Goal: Transaction & Acquisition: Purchase product/service

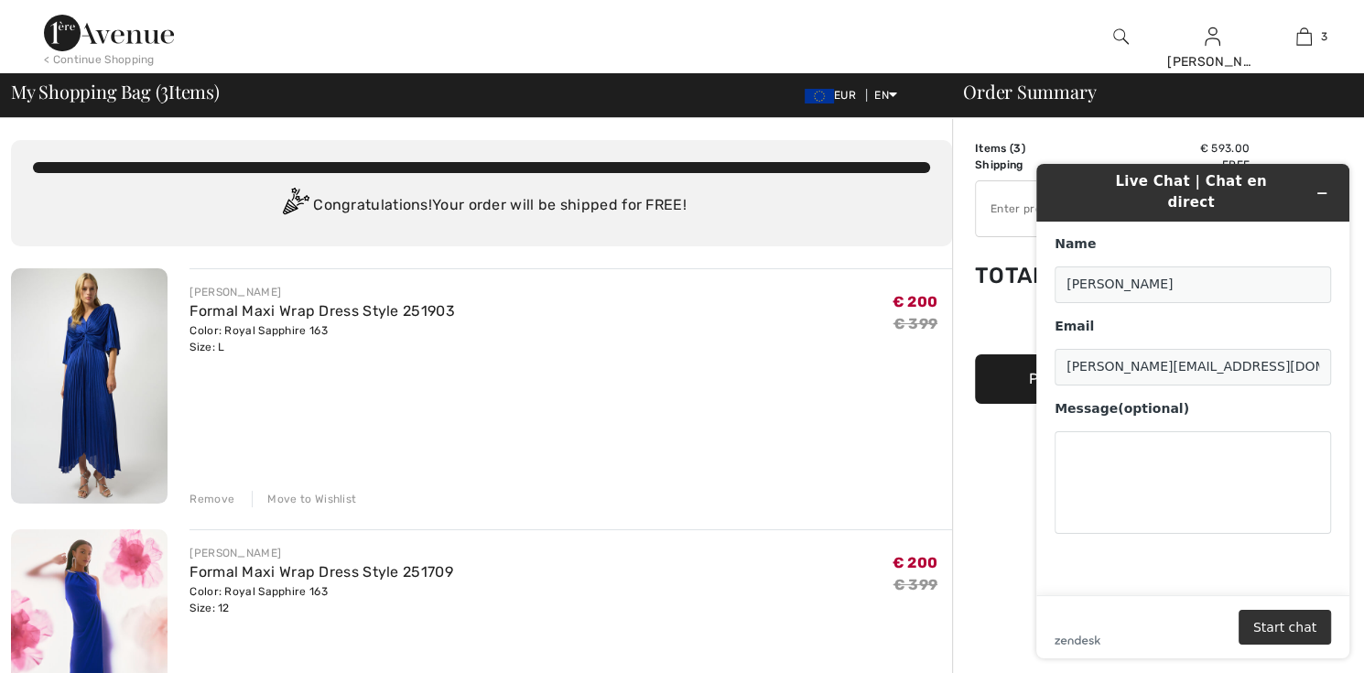
click at [94, 423] on img at bounding box center [89, 385] width 157 height 235
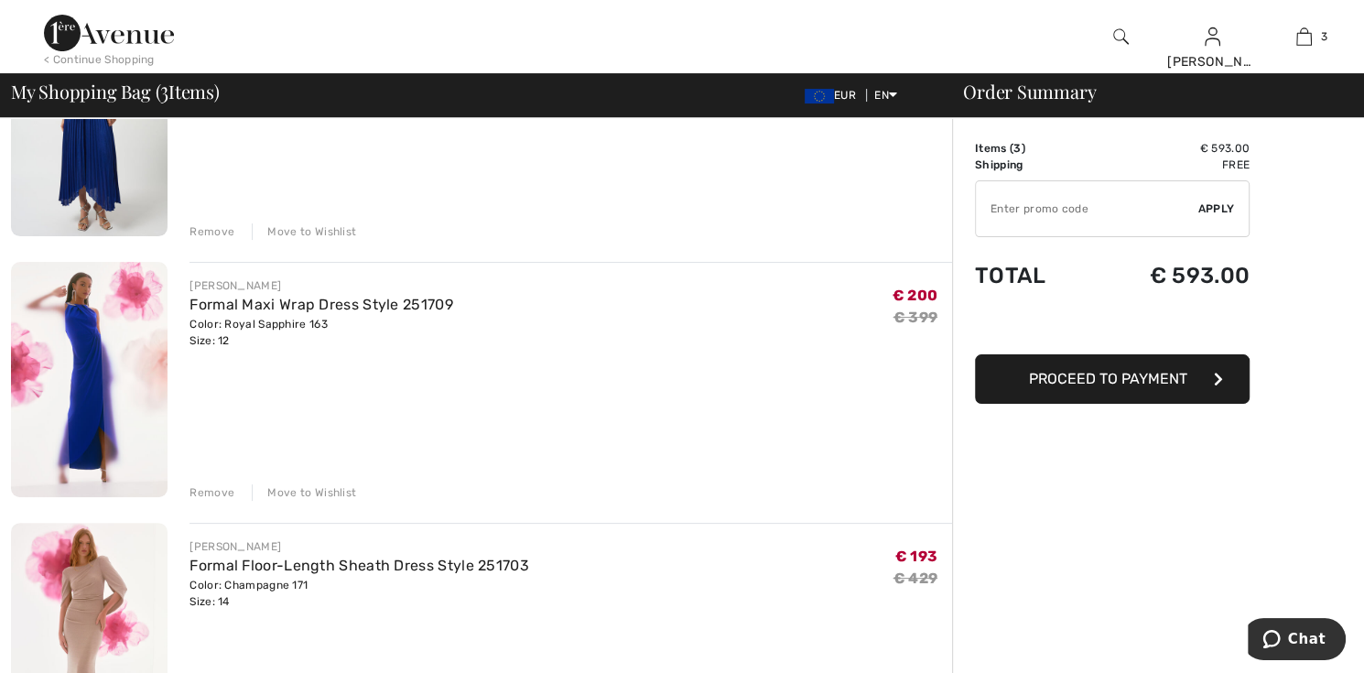
scroll to position [366, 0]
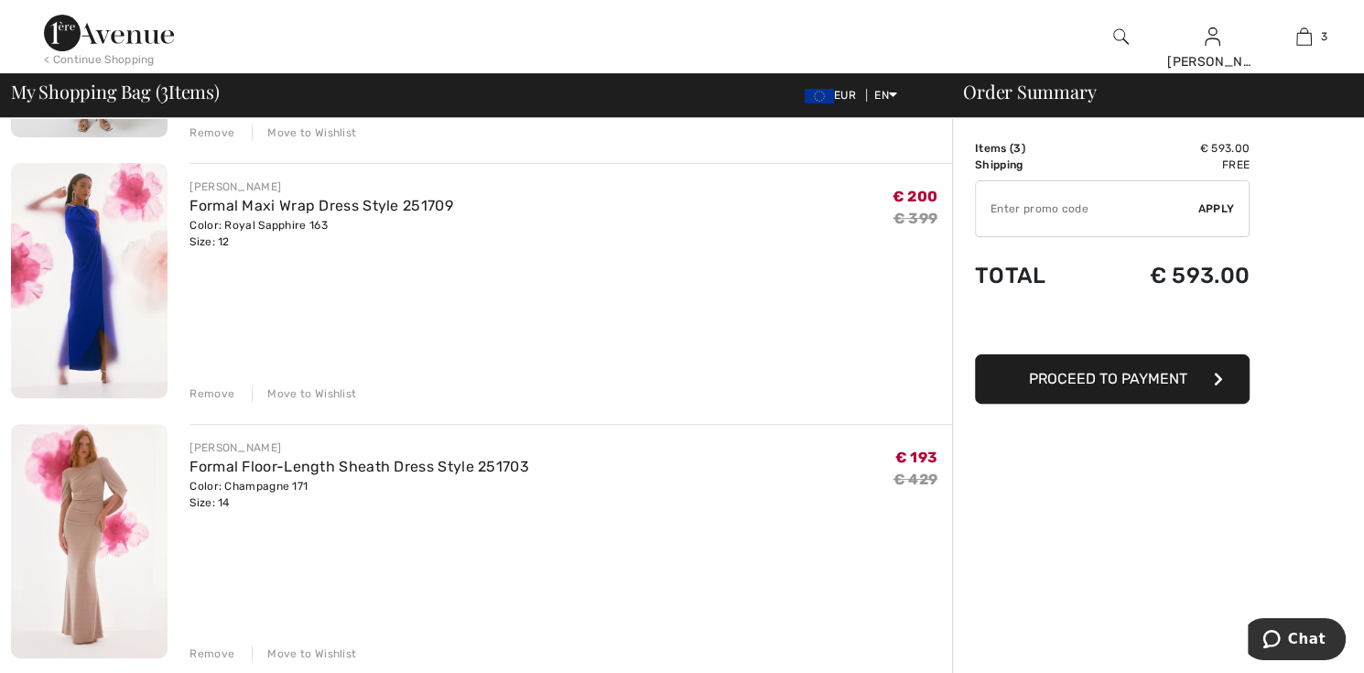
click at [86, 524] on img at bounding box center [89, 541] width 157 height 235
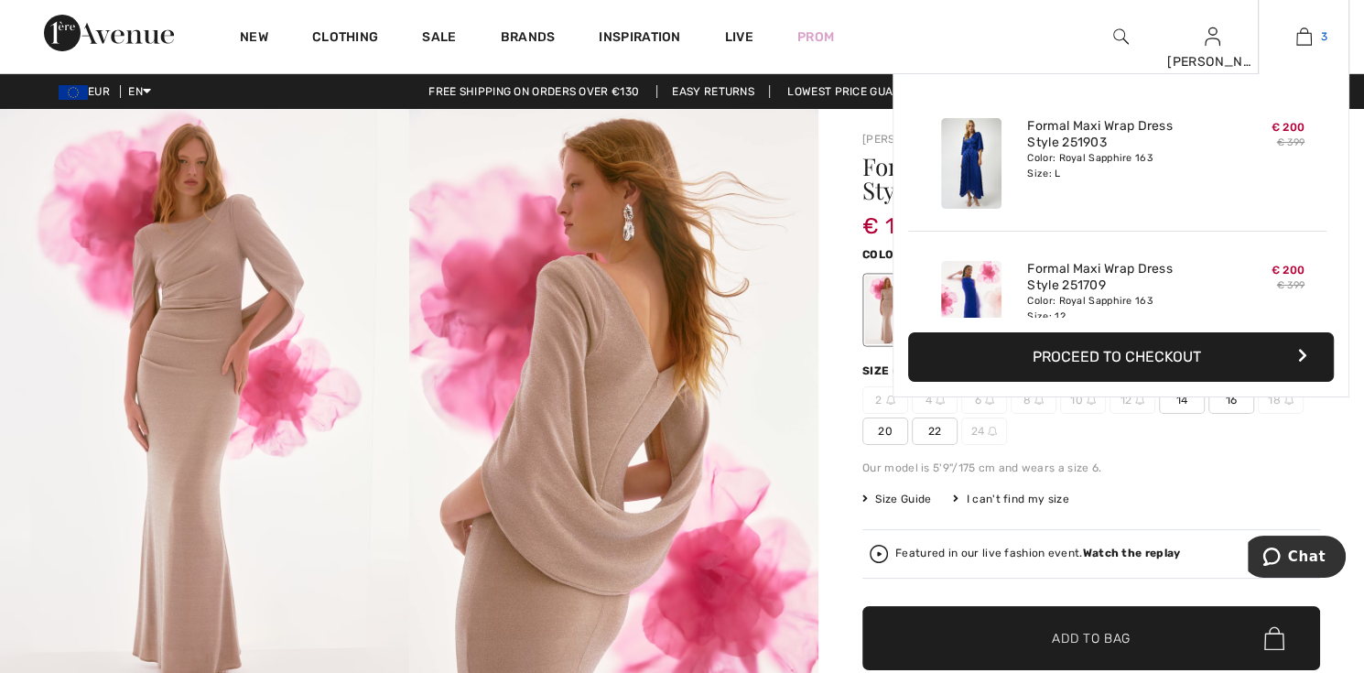
click at [1302, 38] on img at bounding box center [1305, 37] width 16 height 22
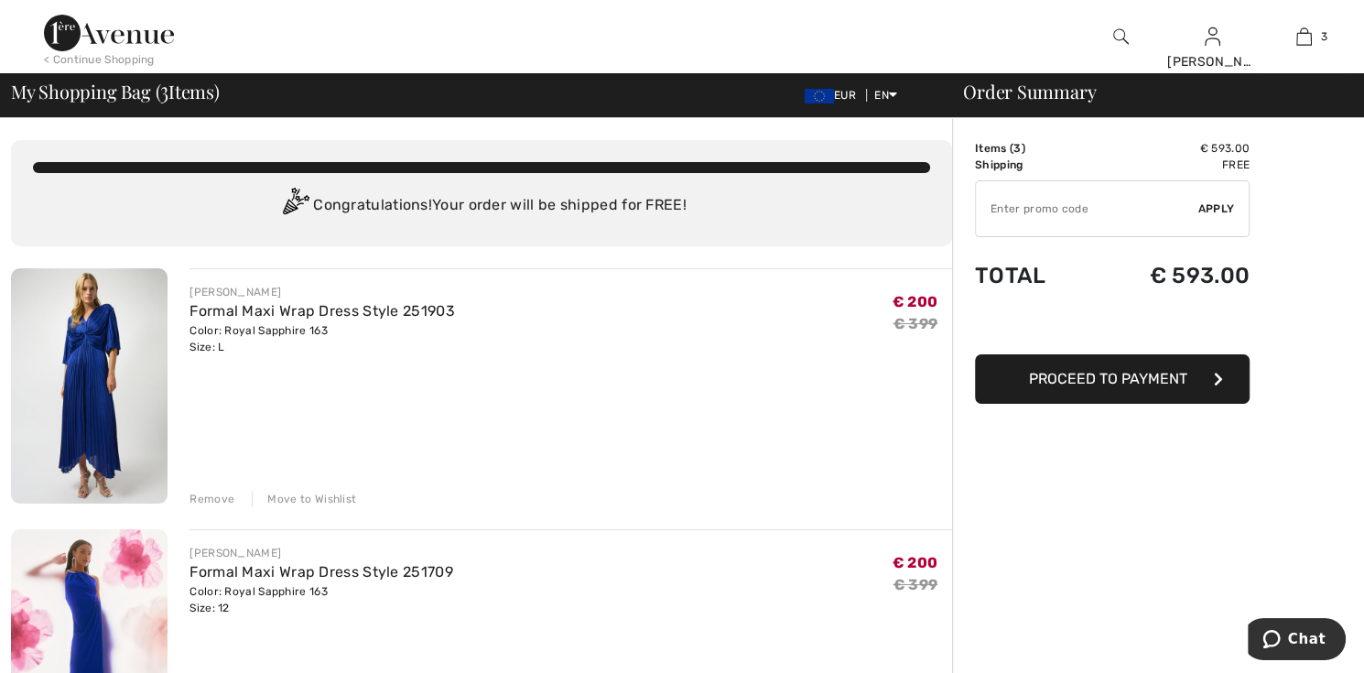
scroll to position [183, 0]
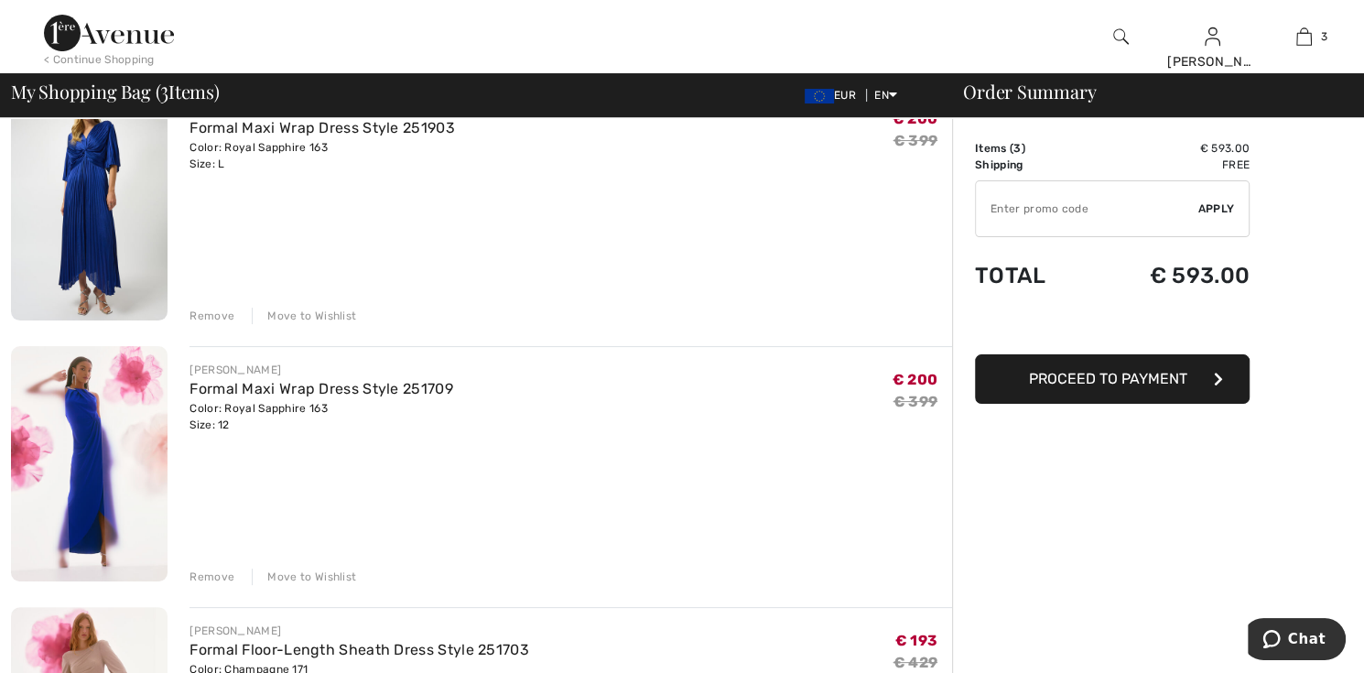
click at [220, 576] on div "Remove" at bounding box center [212, 577] width 45 height 16
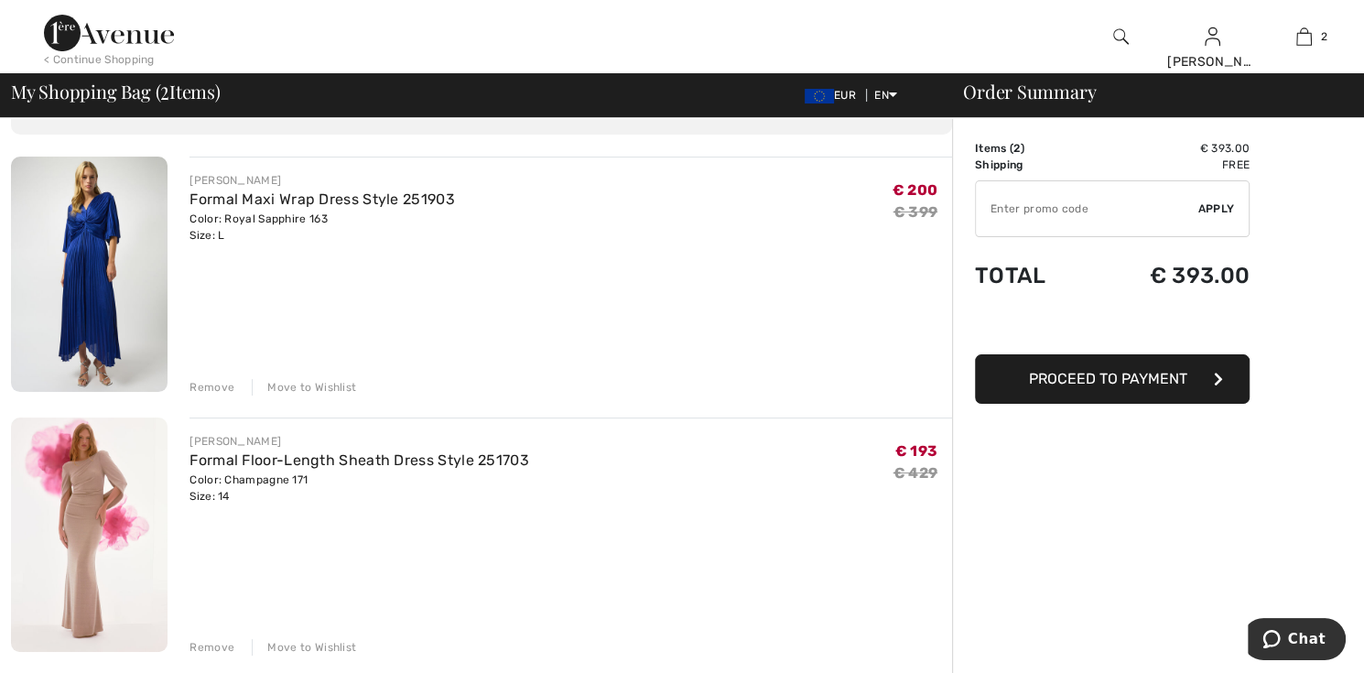
scroll to position [0, 0]
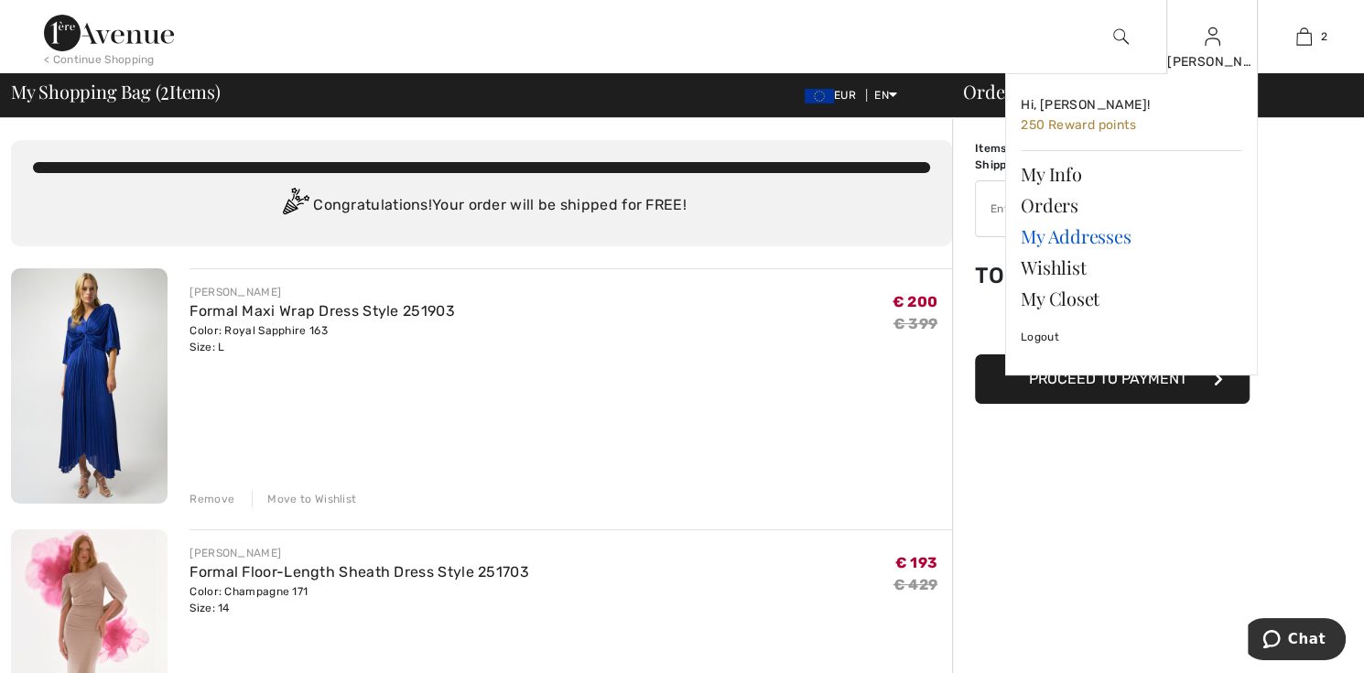
click at [1054, 237] on link "My Addresses" at bounding box center [1132, 236] width 222 height 31
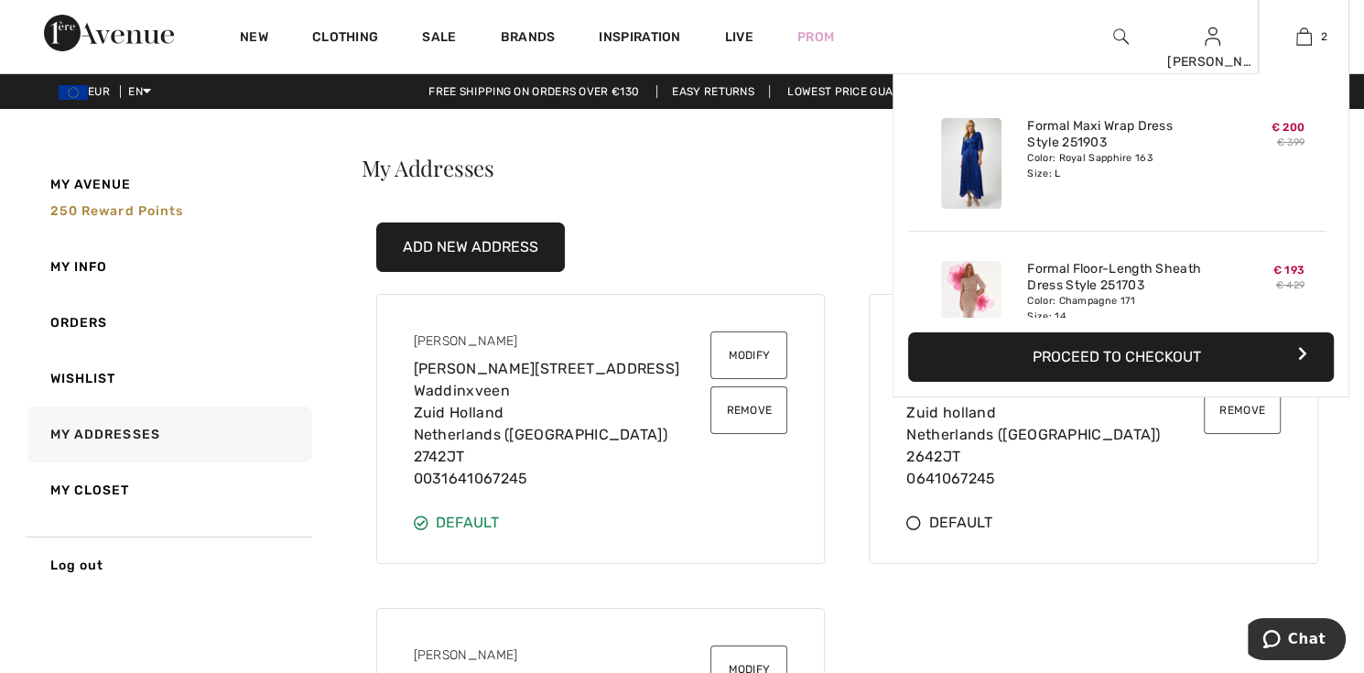
click at [1135, 357] on button "Proceed to Checkout" at bounding box center [1121, 356] width 426 height 49
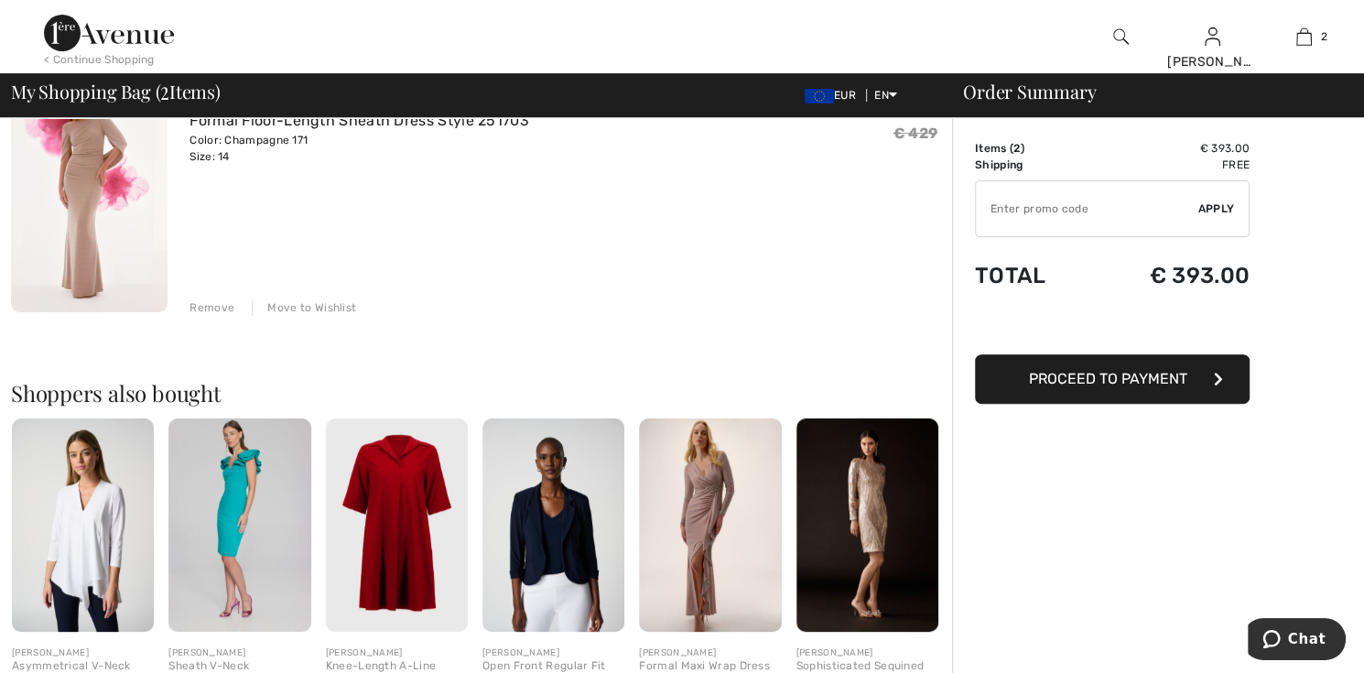
scroll to position [549, 0]
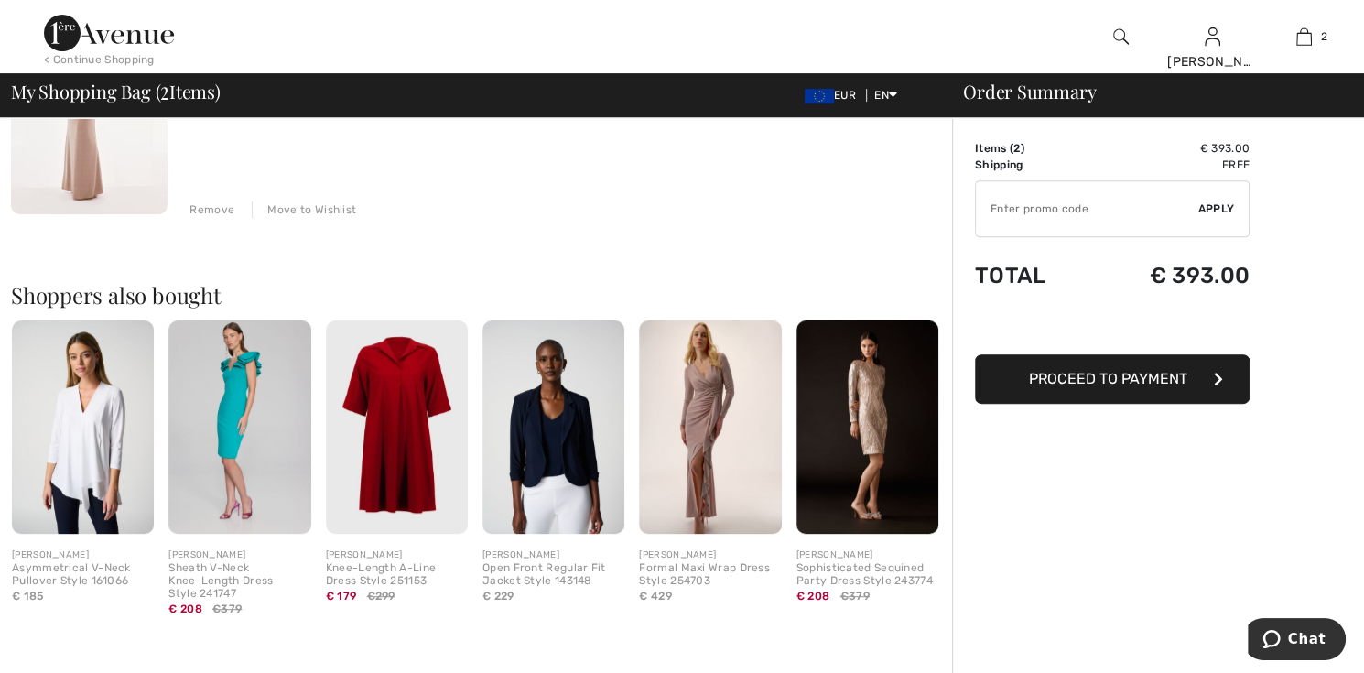
click at [1155, 376] on span "Proceed to Payment" at bounding box center [1108, 378] width 158 height 17
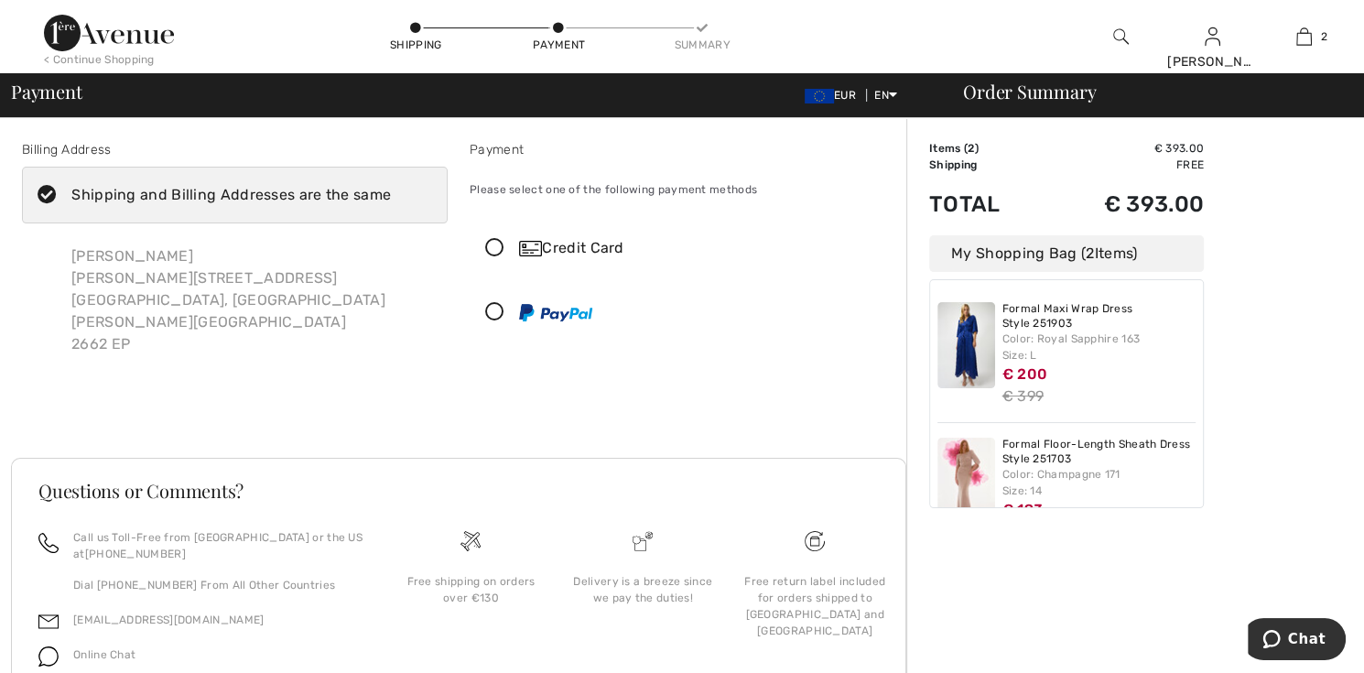
click at [47, 194] on icon at bounding box center [47, 195] width 49 height 19
click at [391, 194] on input "Shipping and Billing Addresses are the same" at bounding box center [397, 195] width 12 height 55
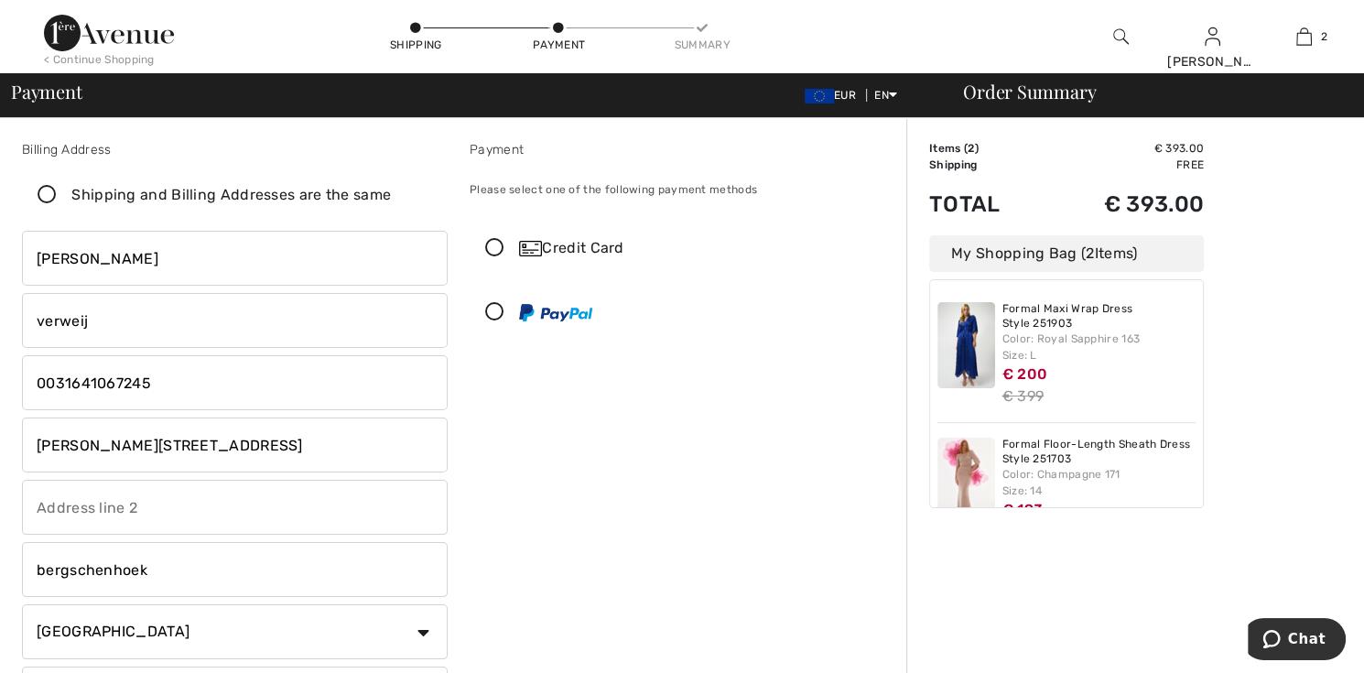
checkbox input "false"
click at [211, 440] on input "henri eversstraat 13" at bounding box center [235, 445] width 426 height 55
type input "h"
type input "Cornelis broerweg 2"
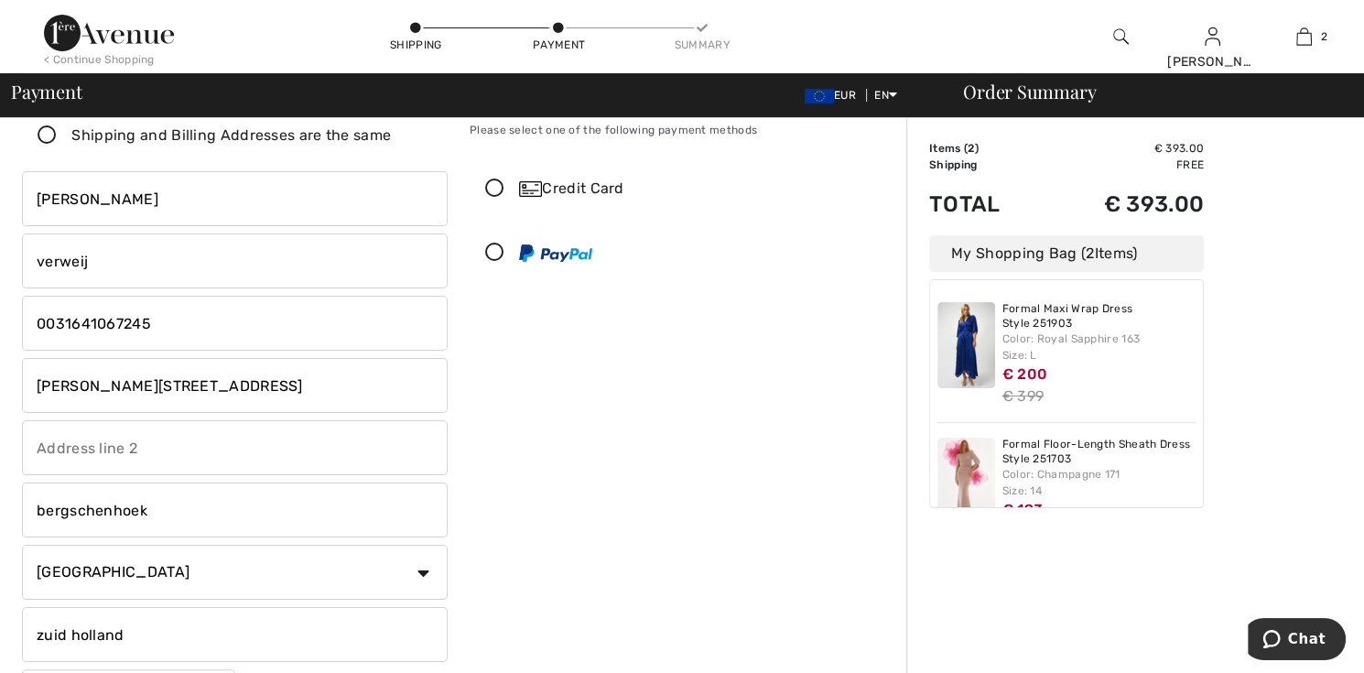
scroll to position [92, 0]
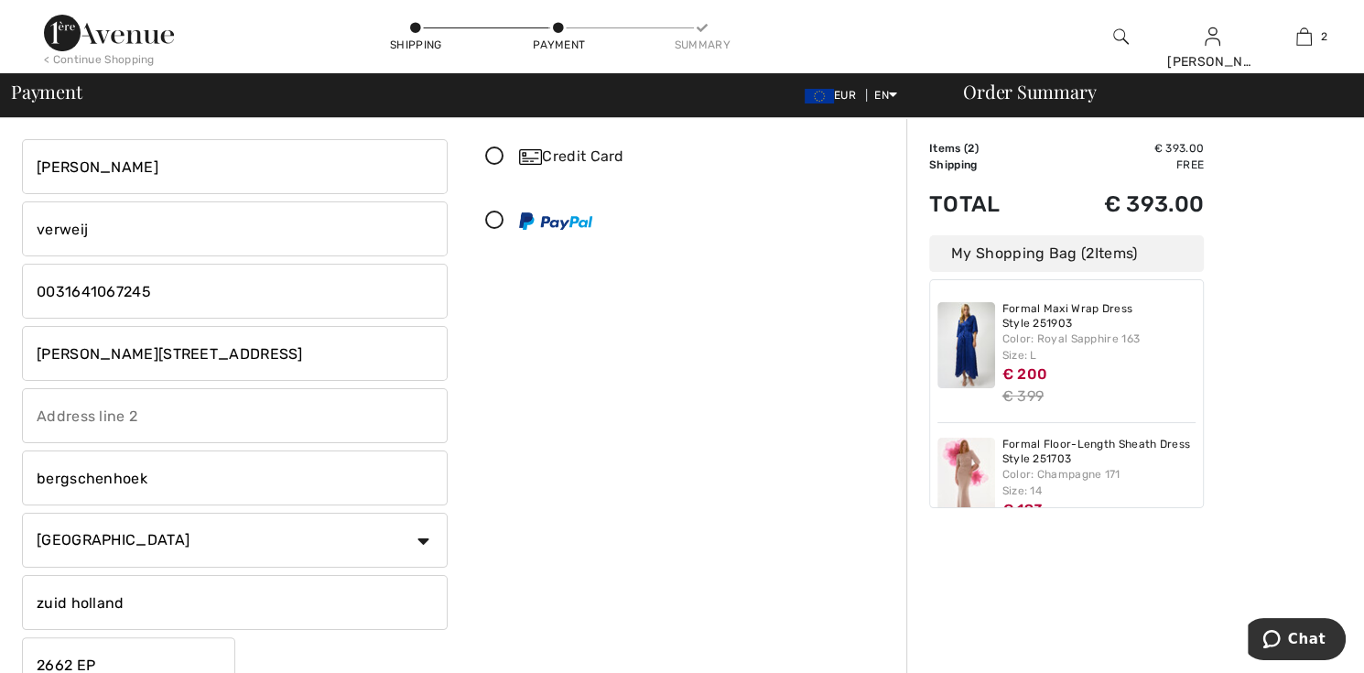
click at [156, 481] on input "bergschenhoek" at bounding box center [235, 478] width 426 height 55
type input "b"
type input "waddinxveen"
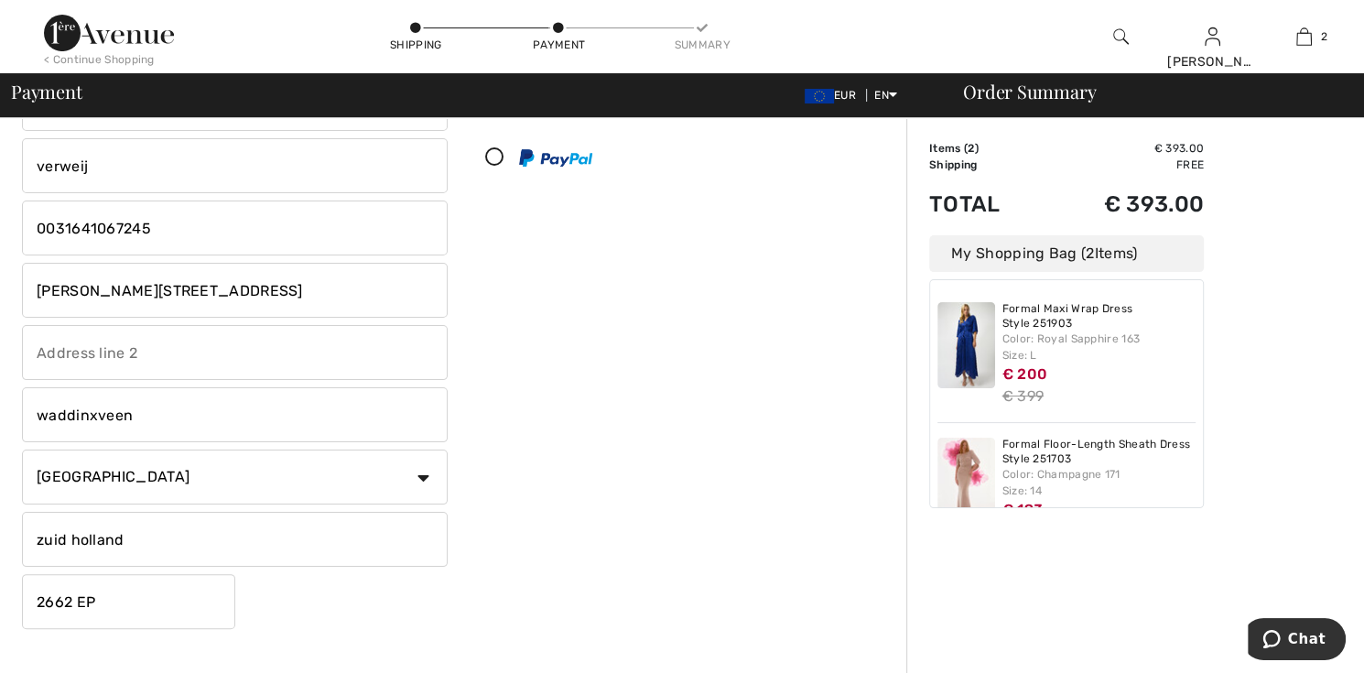
scroll to position [183, 0]
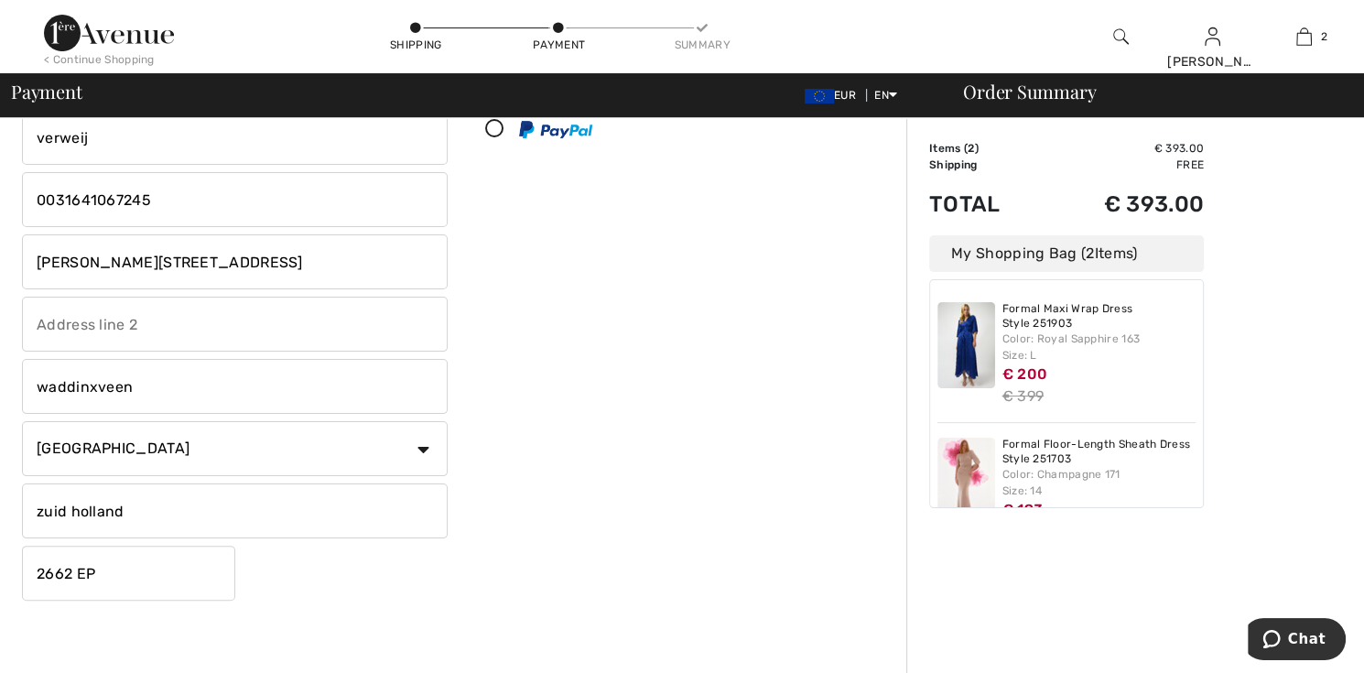
click at [141, 567] on input "2662 EP" at bounding box center [128, 573] width 213 height 55
type input "2"
type input "2742JT"
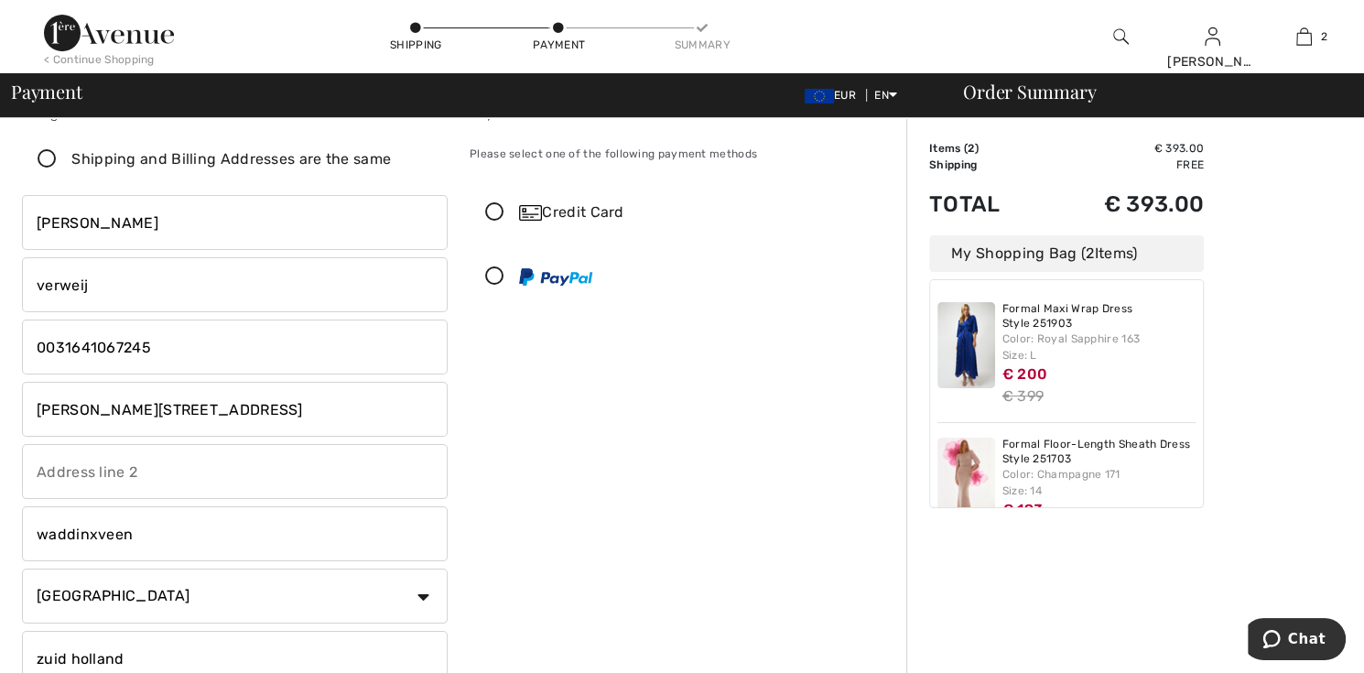
scroll to position [0, 0]
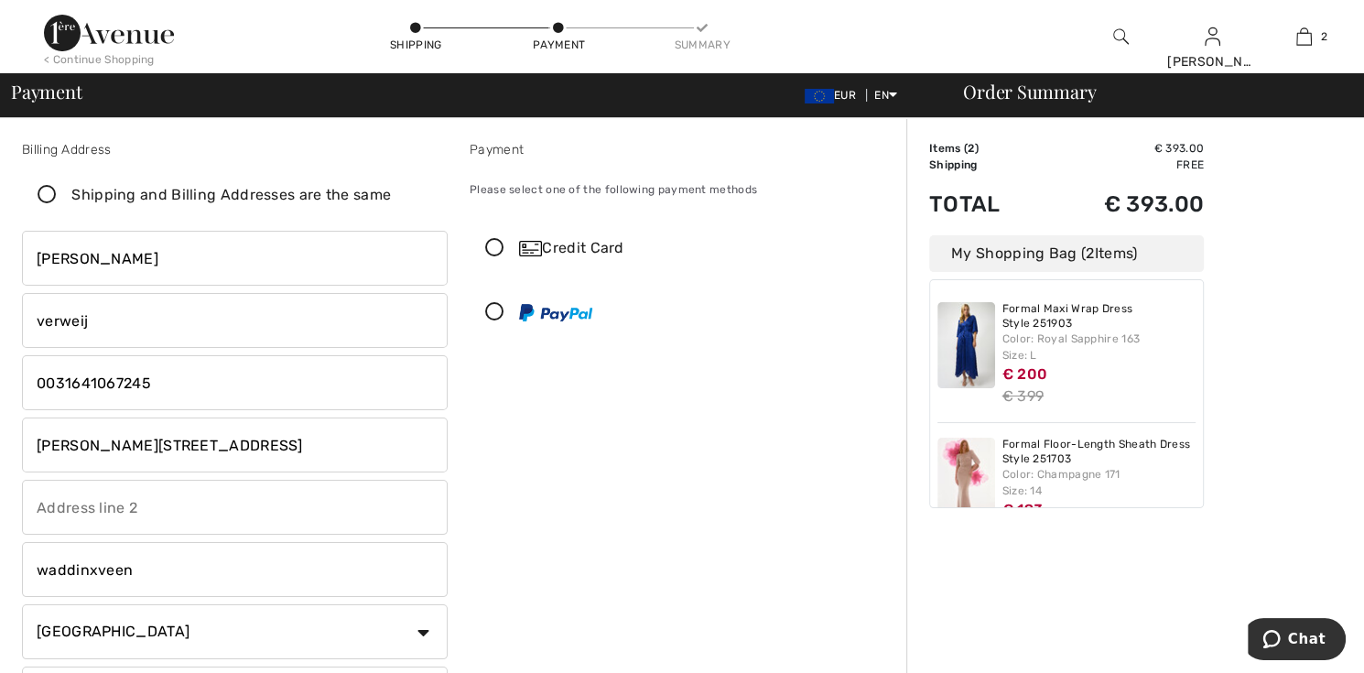
click at [497, 248] on icon at bounding box center [495, 248] width 49 height 19
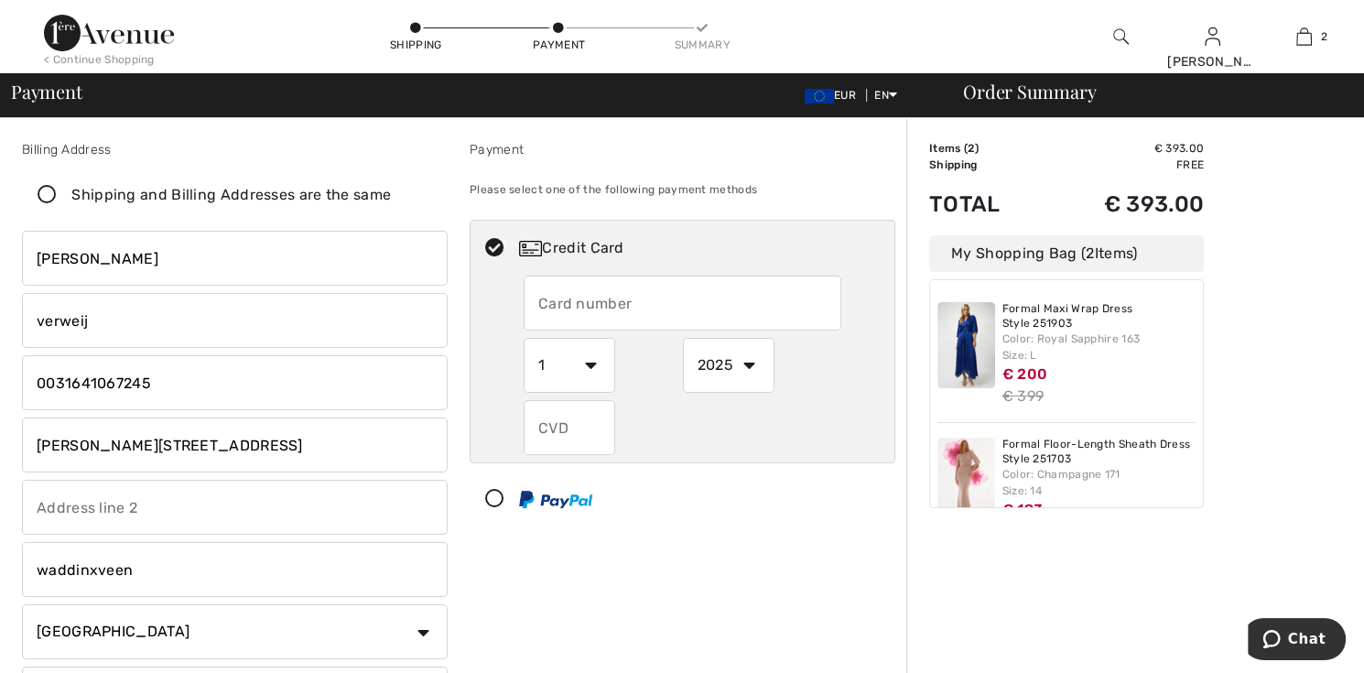
click at [637, 310] on input "text" at bounding box center [683, 303] width 318 height 55
type input "5100081001621448"
select select "9"
select select "2029"
type input "701"
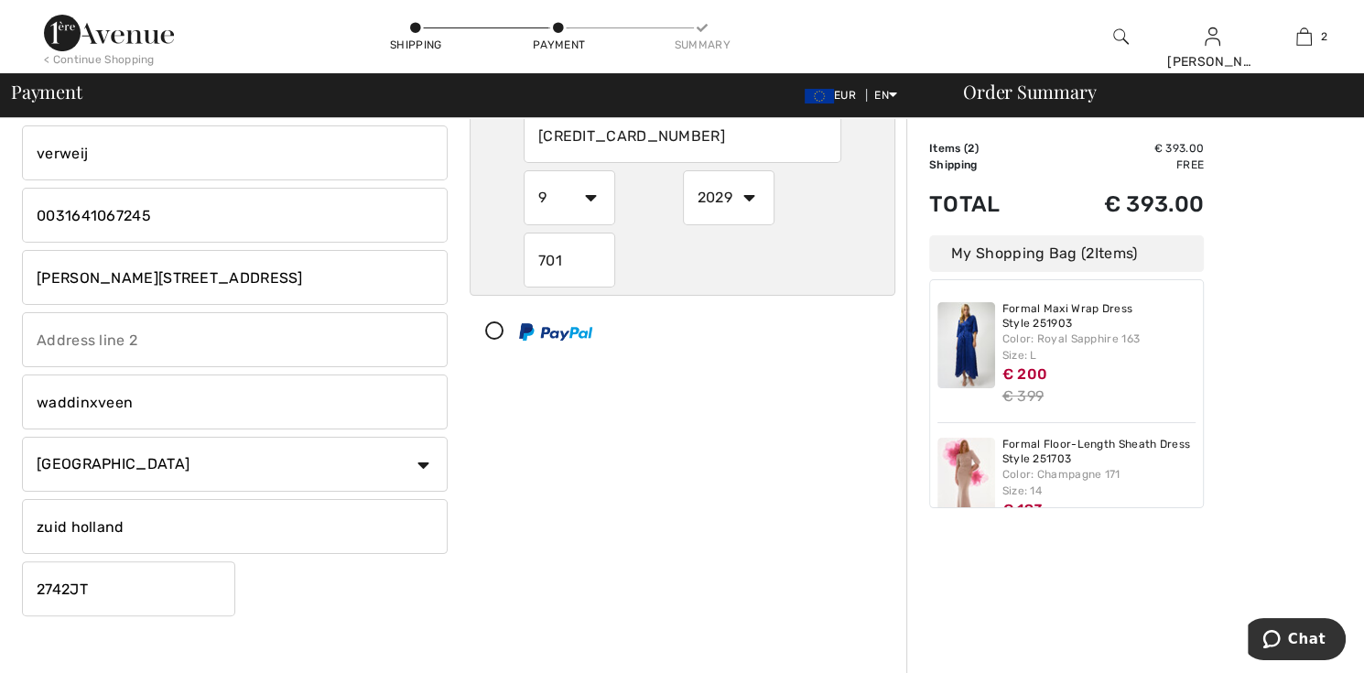
scroll to position [275, 0]
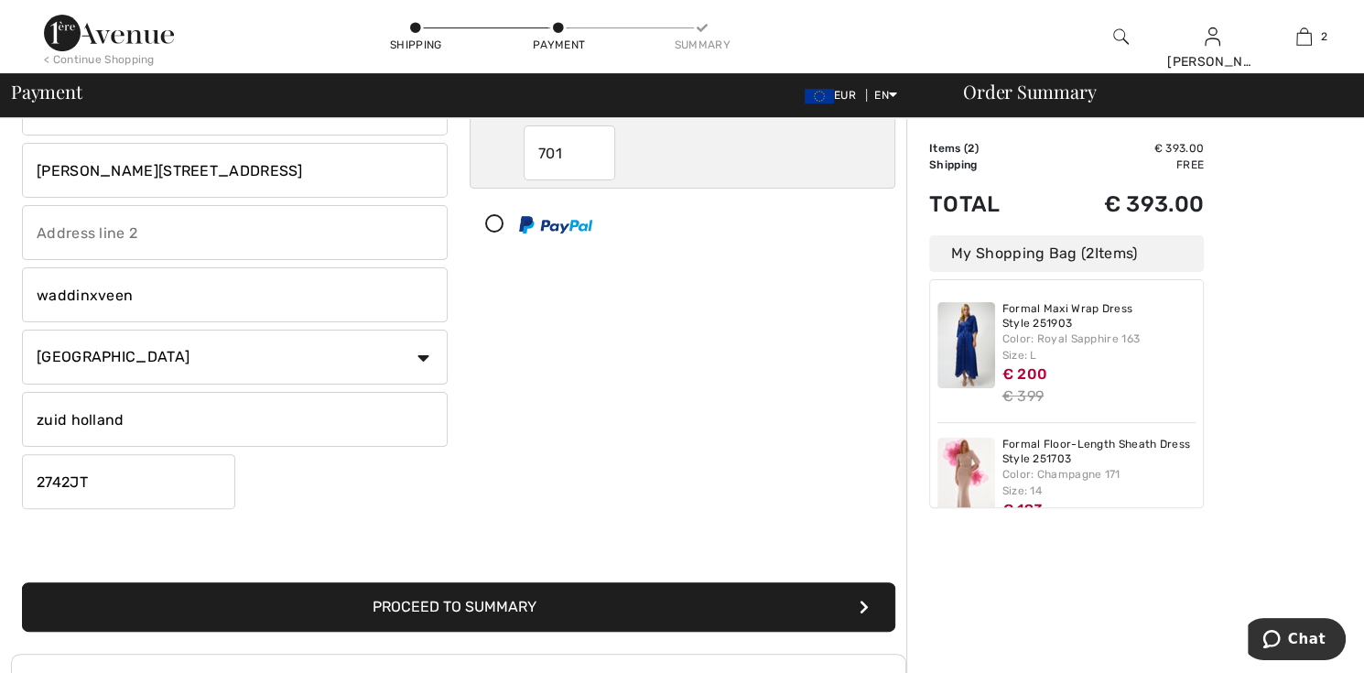
click at [505, 603] on button "Proceed to Summary" at bounding box center [459, 606] width 874 height 49
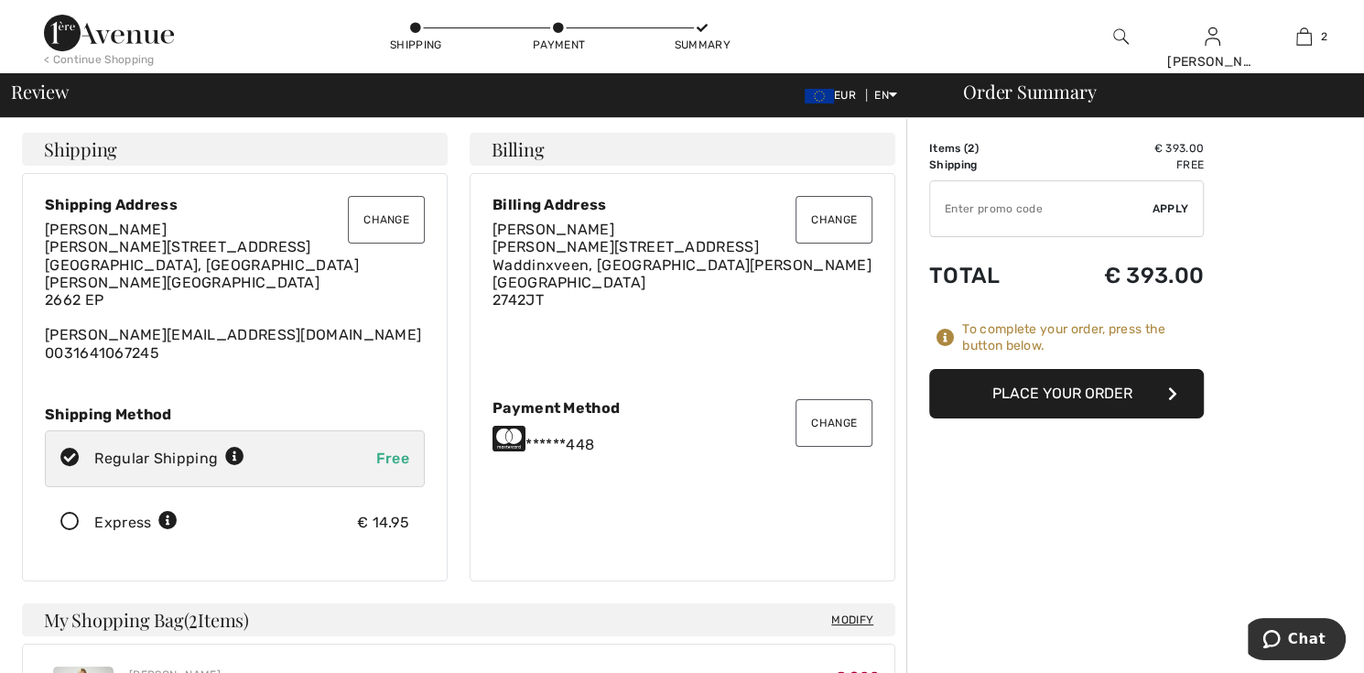
click at [402, 219] on button "Change" at bounding box center [386, 220] width 77 height 48
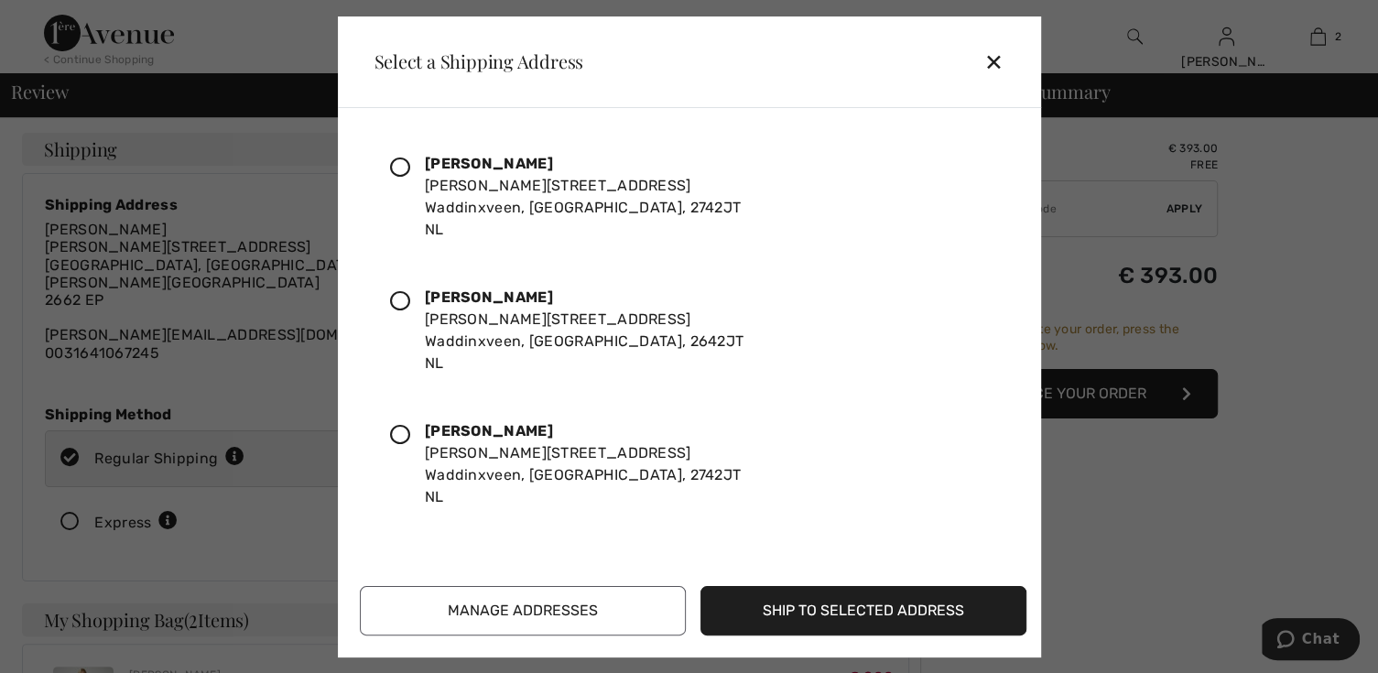
click at [397, 299] on icon at bounding box center [400, 301] width 20 height 20
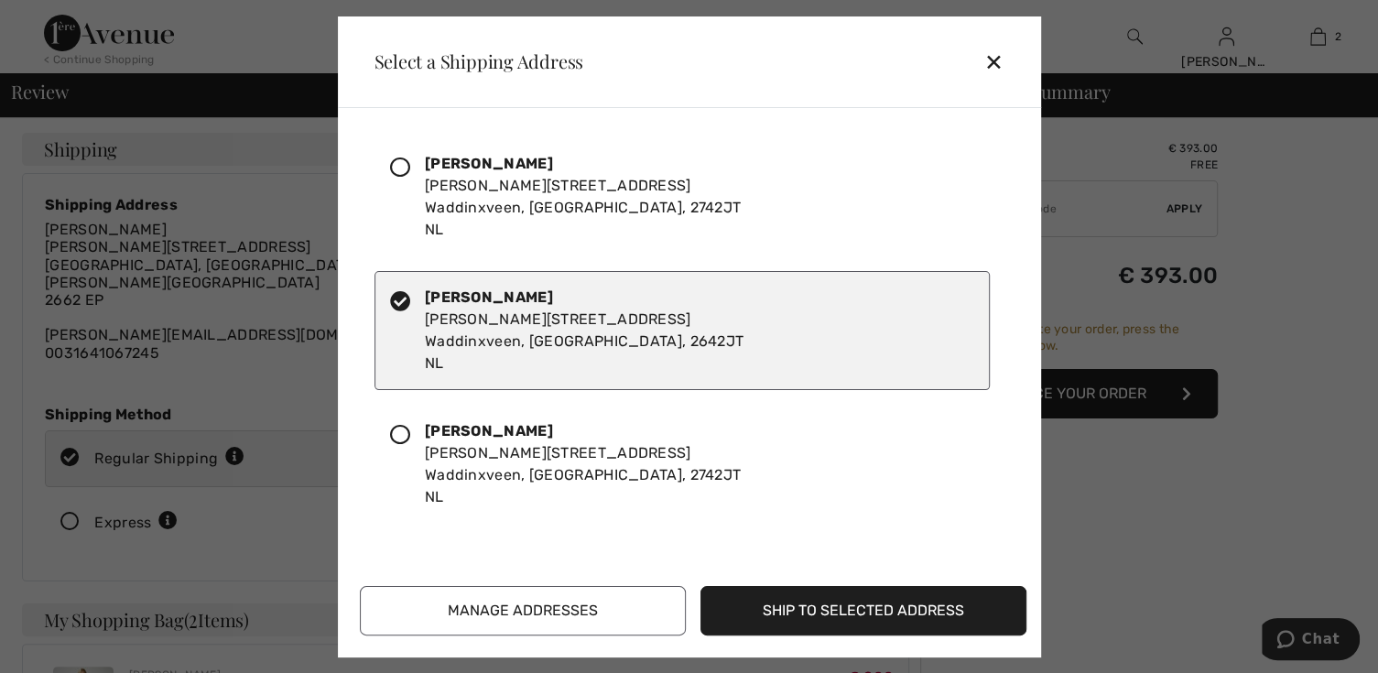
click at [846, 615] on button "Ship to Selected Address" at bounding box center [864, 610] width 326 height 49
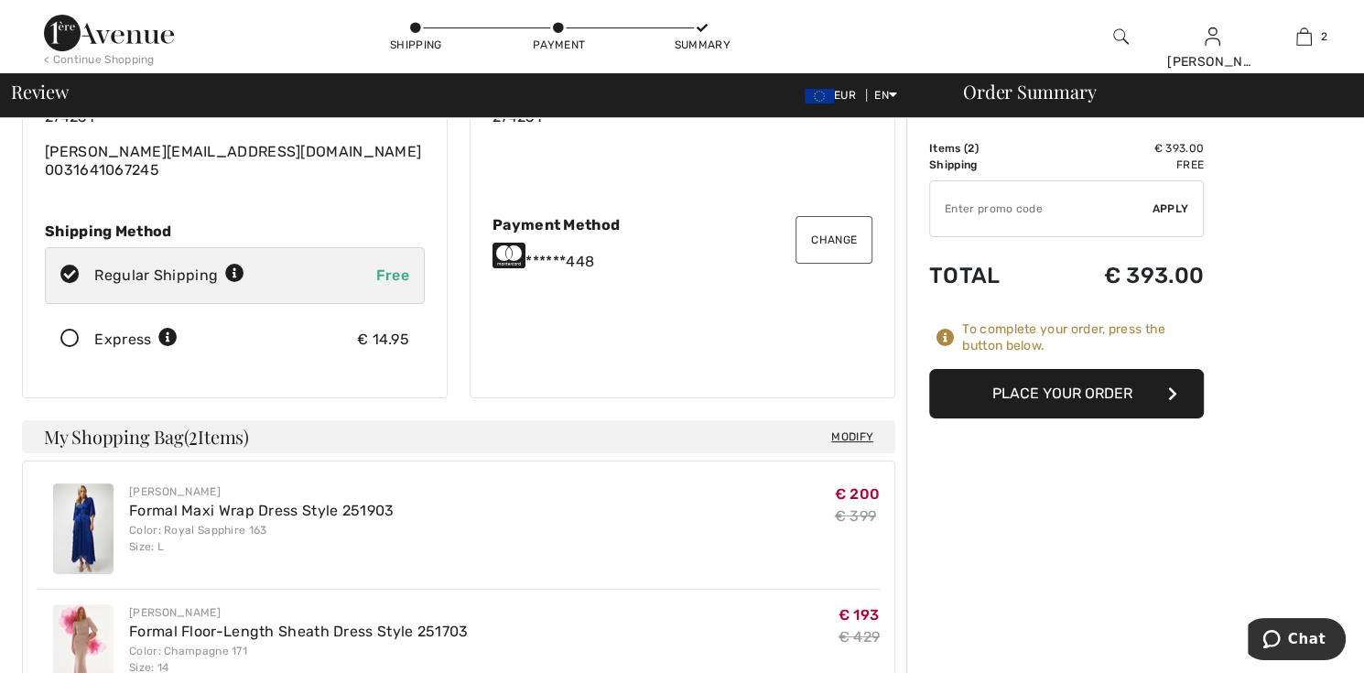
scroll to position [275, 0]
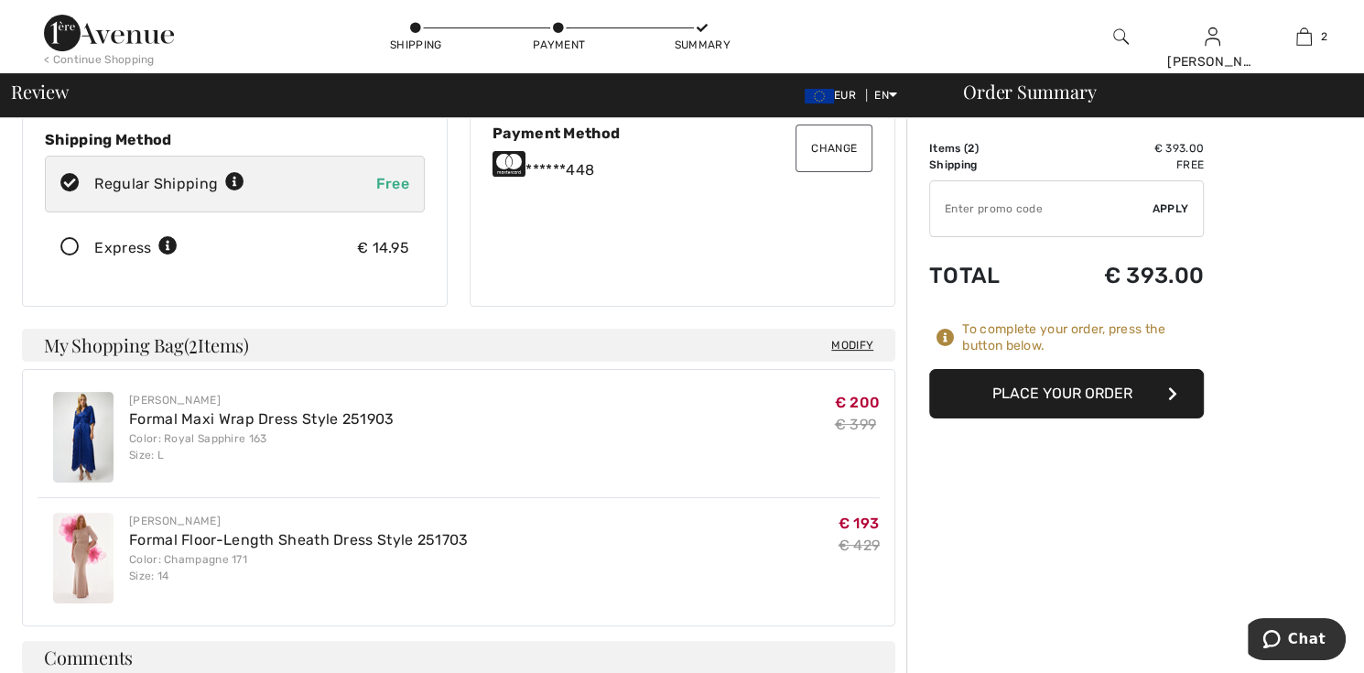
click at [1088, 390] on button "Place Your Order" at bounding box center [1066, 393] width 275 height 49
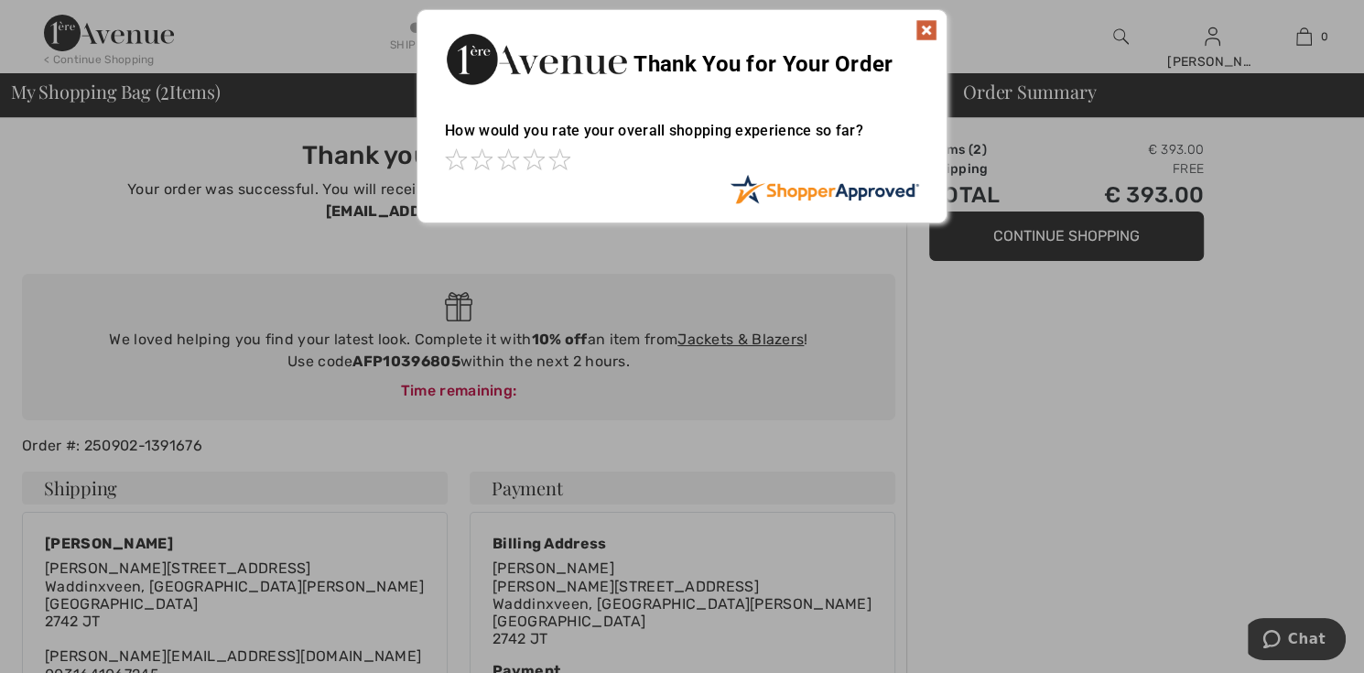
click at [761, 318] on div at bounding box center [682, 336] width 1364 height 673
click at [929, 30] on img at bounding box center [927, 30] width 22 height 22
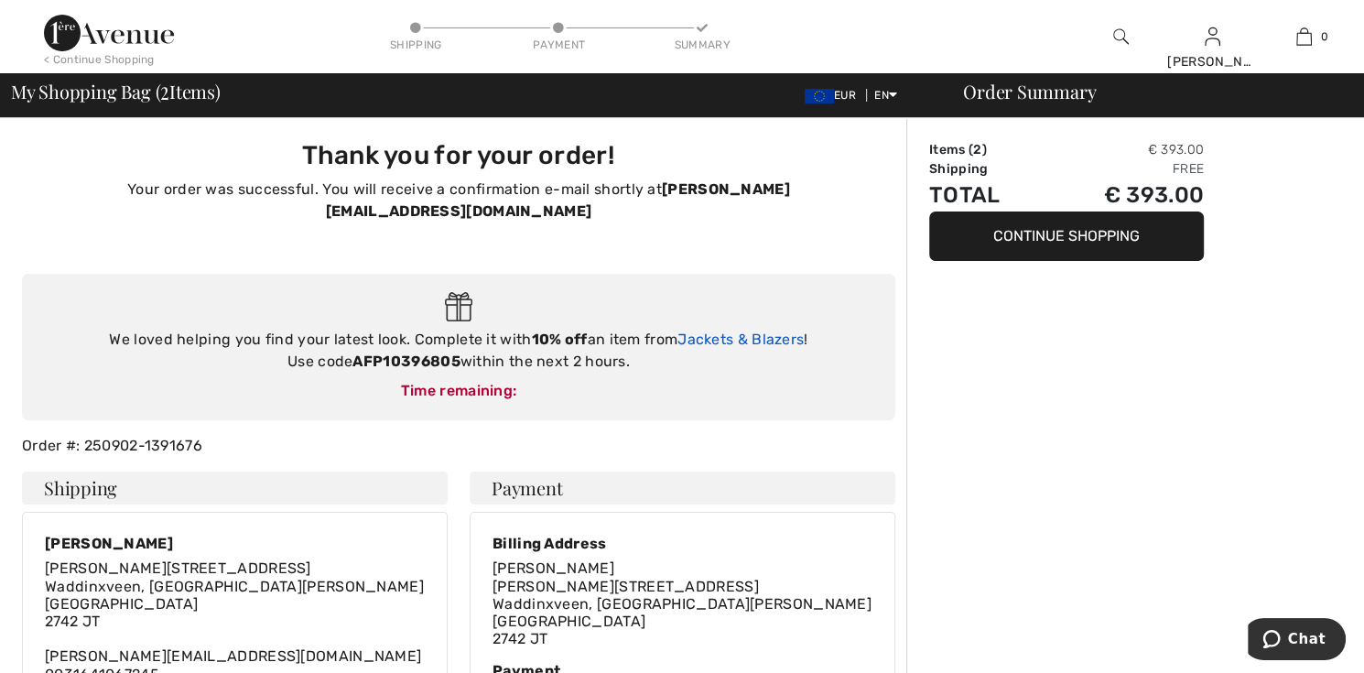
click at [746, 331] on link "Jackets & Blazers" at bounding box center [741, 339] width 126 height 17
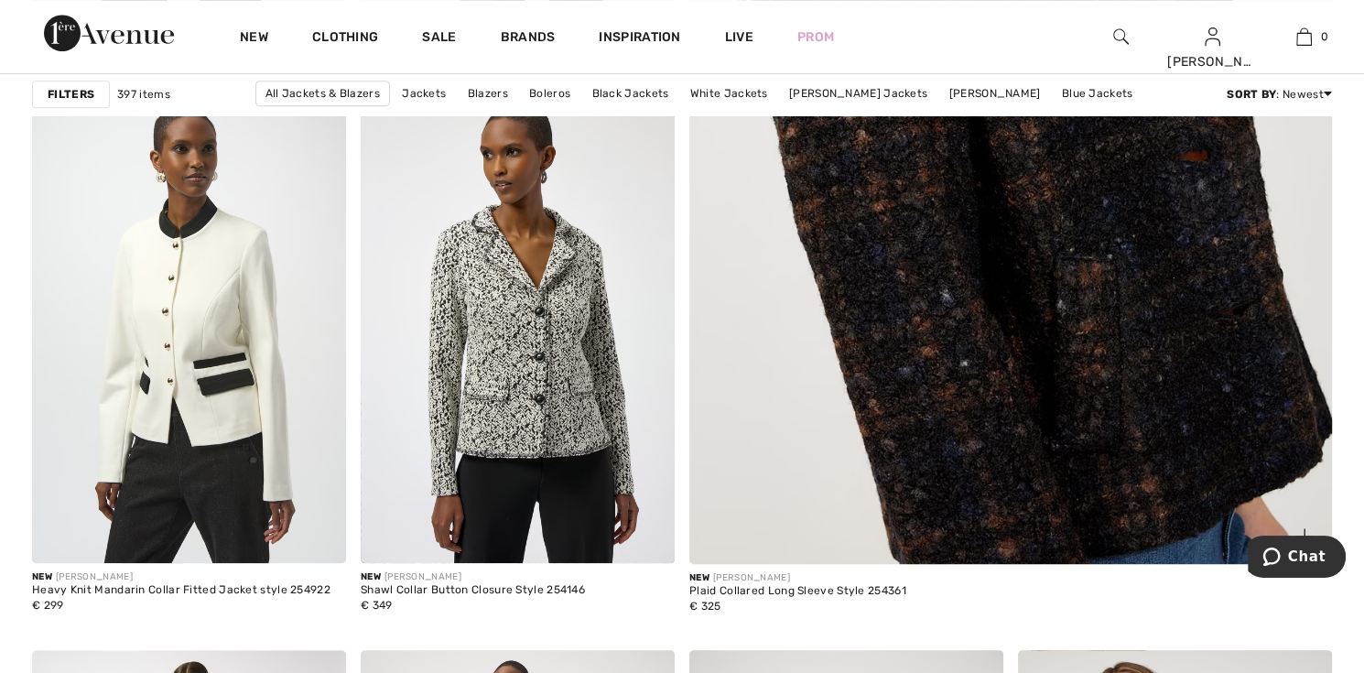
scroll to position [366, 0]
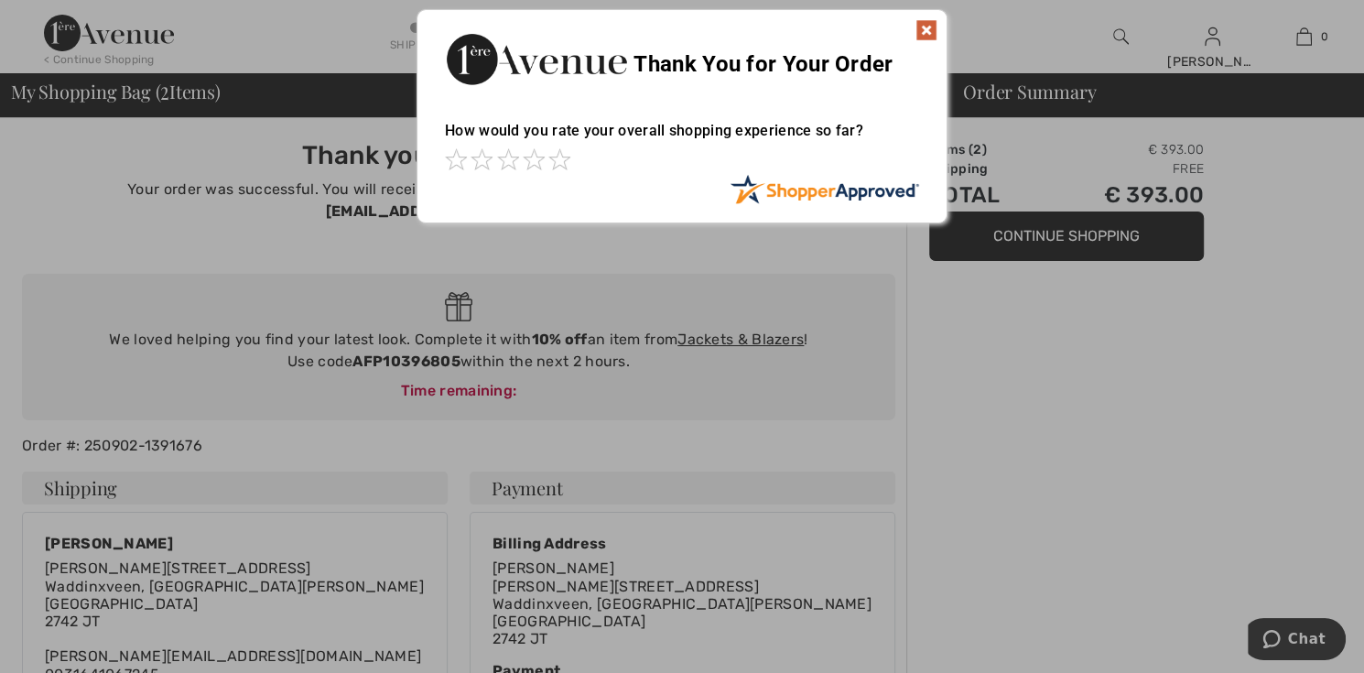
click at [1057, 241] on div at bounding box center [682, 336] width 1364 height 673
click at [1062, 237] on div at bounding box center [682, 336] width 1364 height 673
click at [929, 27] on img at bounding box center [927, 30] width 22 height 22
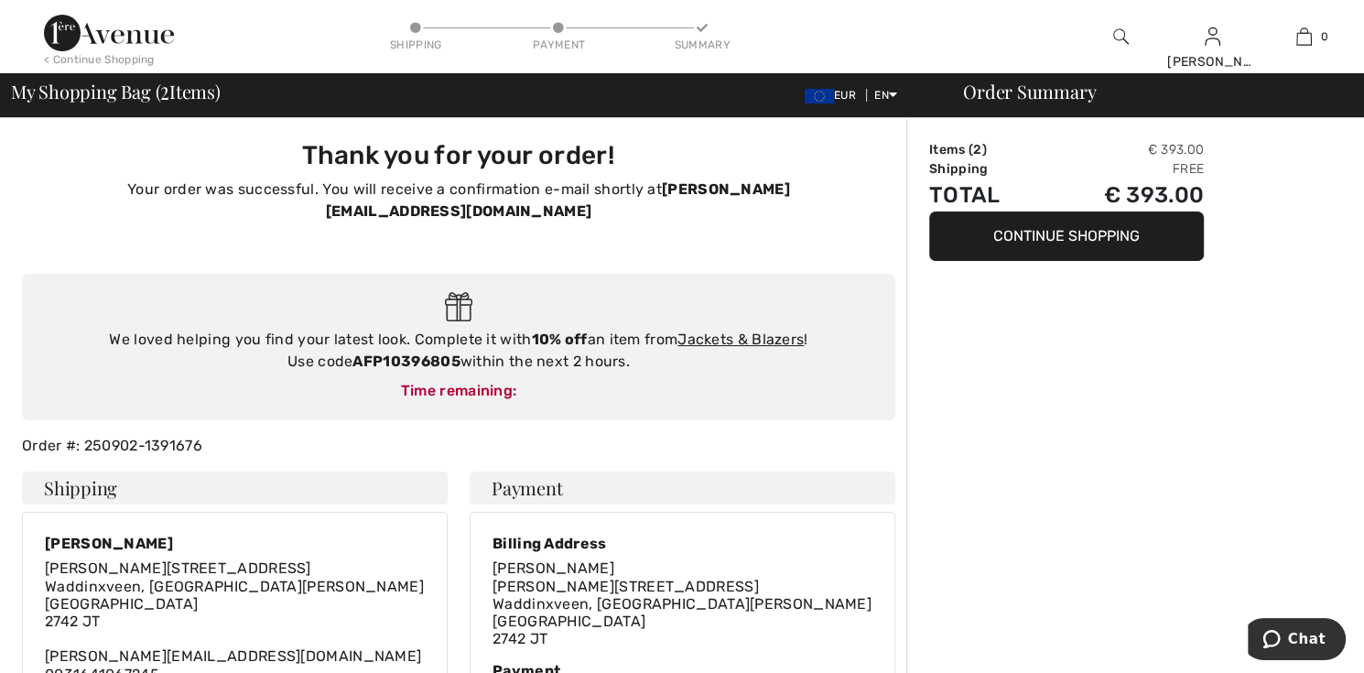
click at [1035, 230] on button "Continue Shopping" at bounding box center [1066, 236] width 275 height 49
